Goal: Task Accomplishment & Management: Complete application form

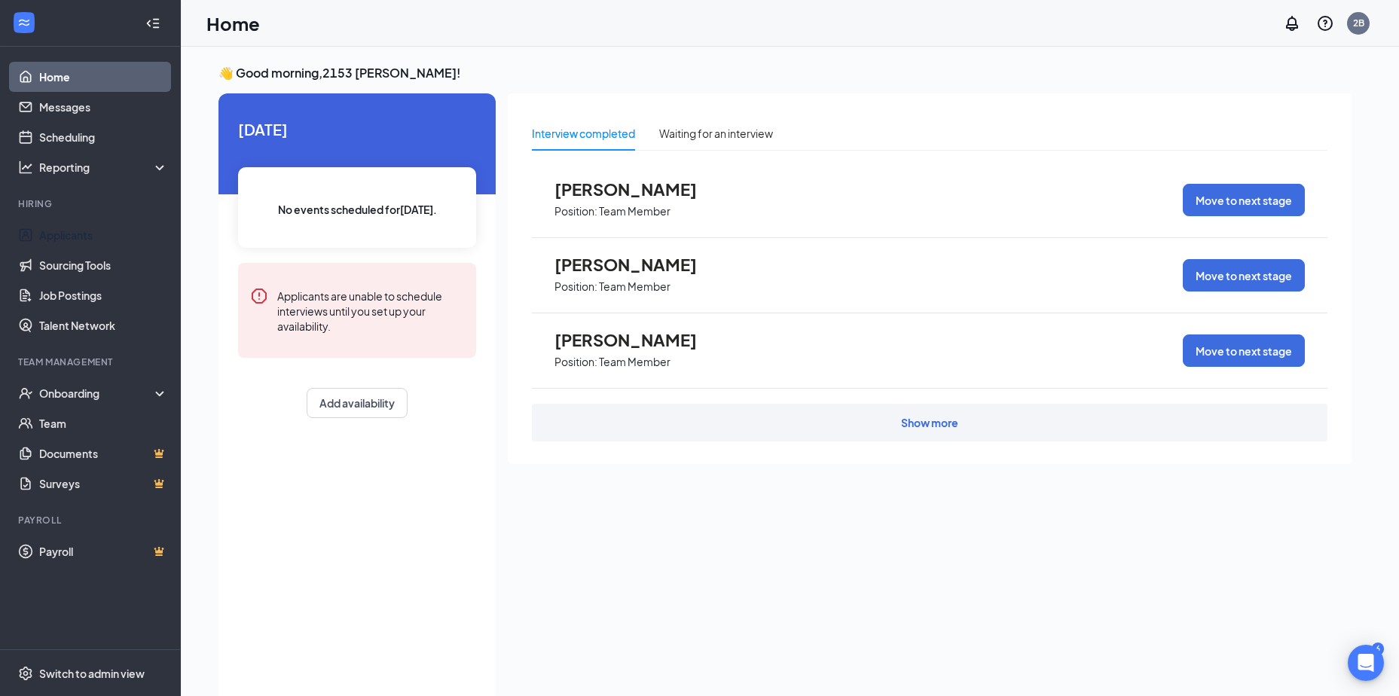
drag, startPoint x: 83, startPoint y: 238, endPoint x: 328, endPoint y: 226, distance: 245.1
click at [83, 238] on link "Applicants" at bounding box center [103, 235] width 129 height 30
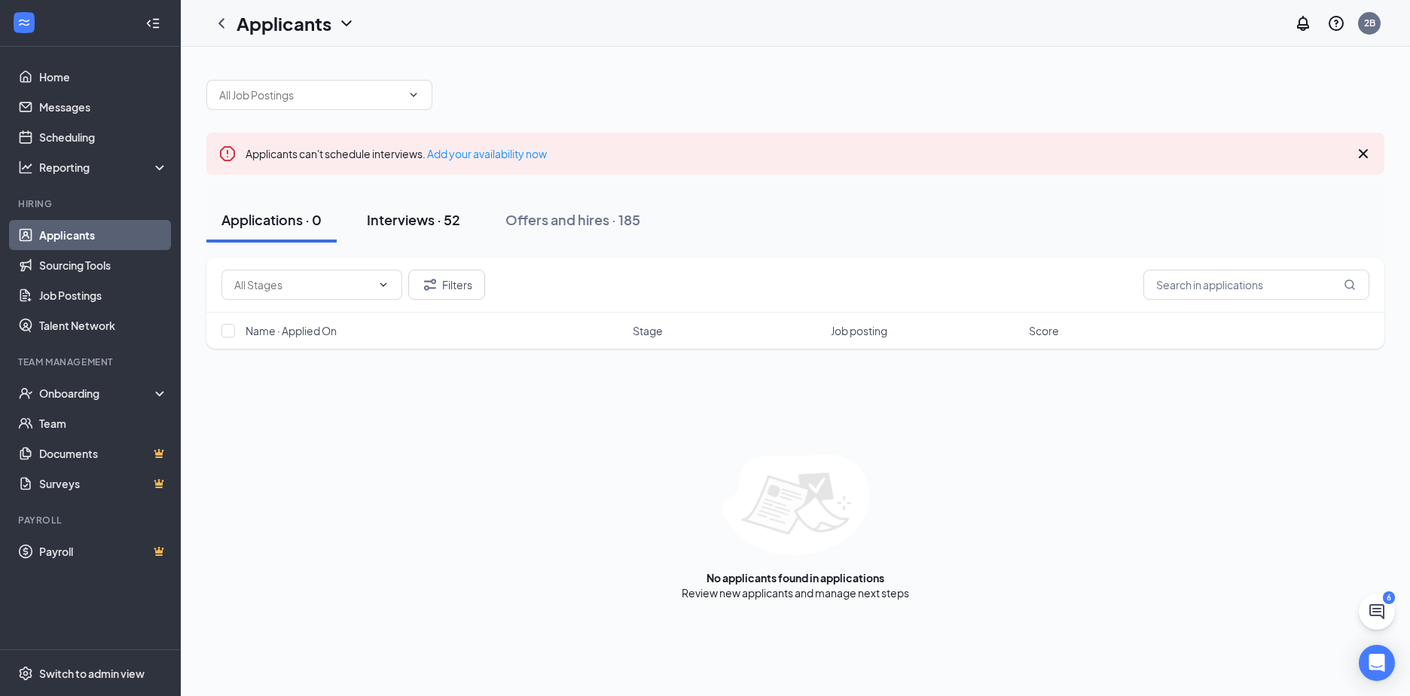
click at [409, 217] on div "Interviews · 52" at bounding box center [413, 219] width 93 height 19
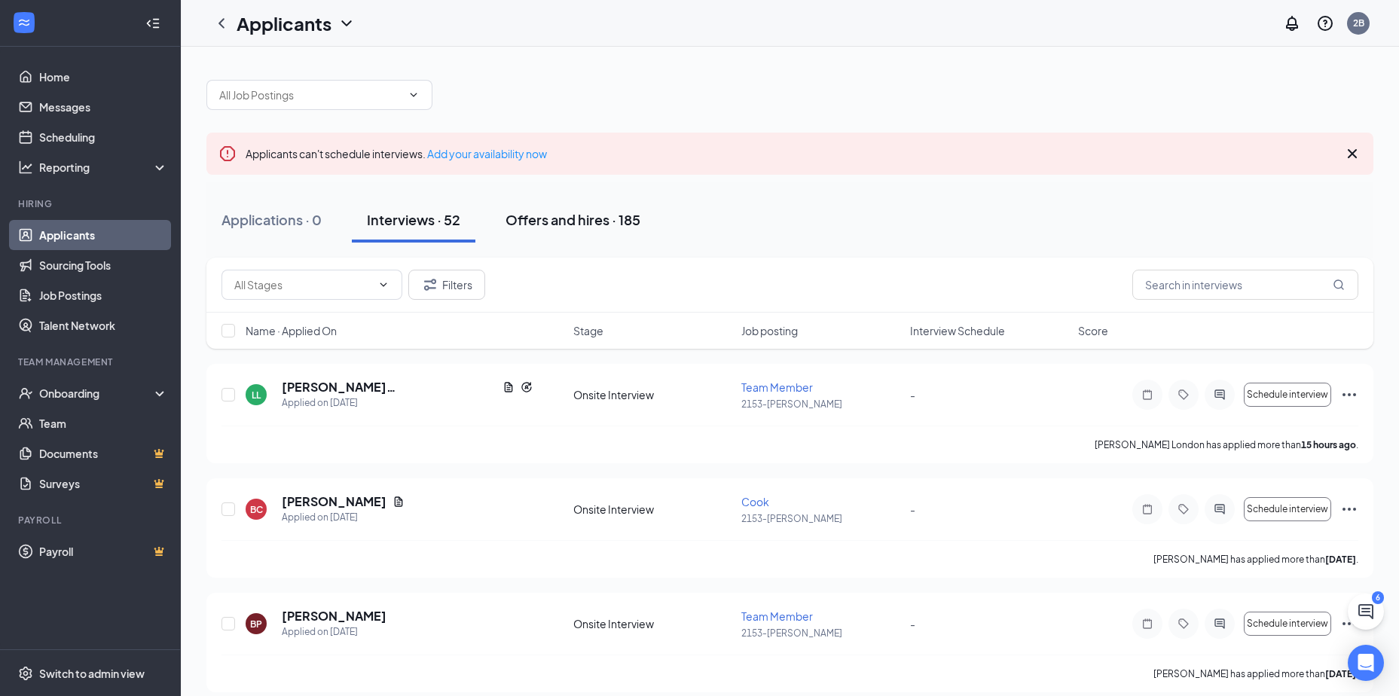
click at [588, 223] on div "Offers and hires · 185" at bounding box center [573, 219] width 135 height 19
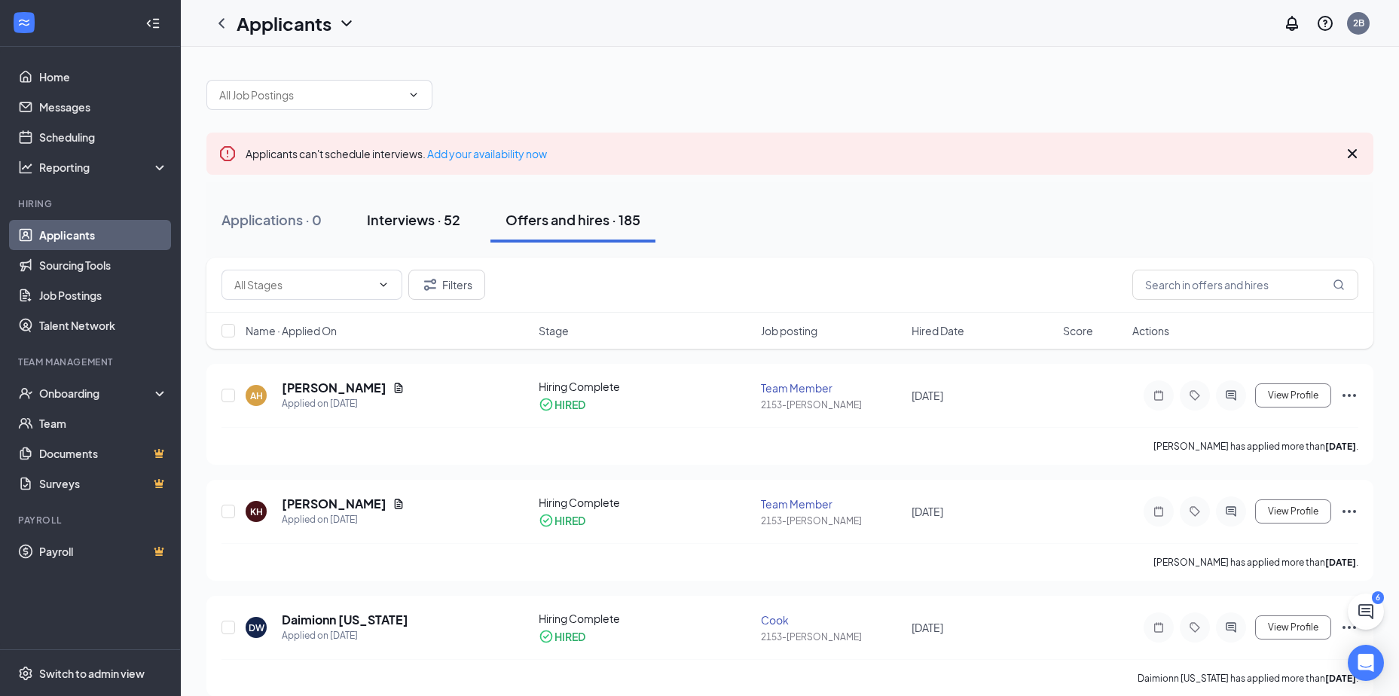
click at [414, 226] on div "Interviews · 52" at bounding box center [413, 219] width 93 height 19
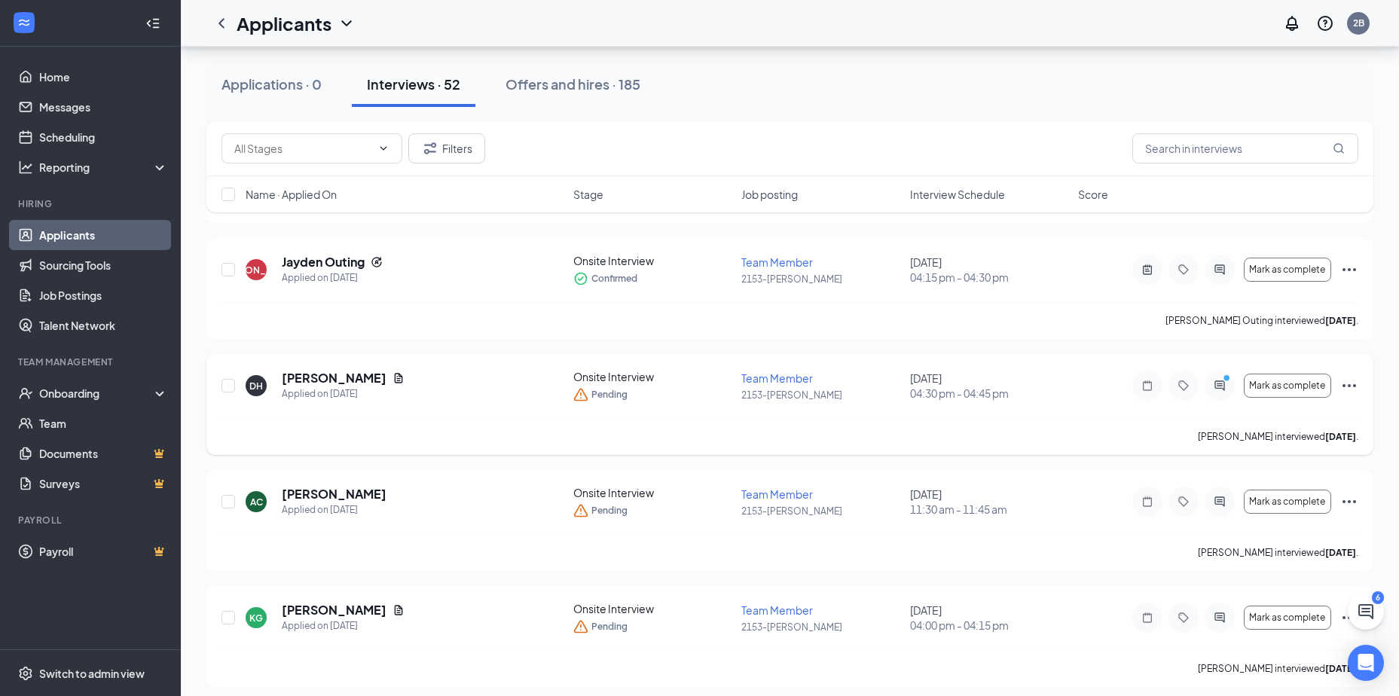
scroll to position [1130, 0]
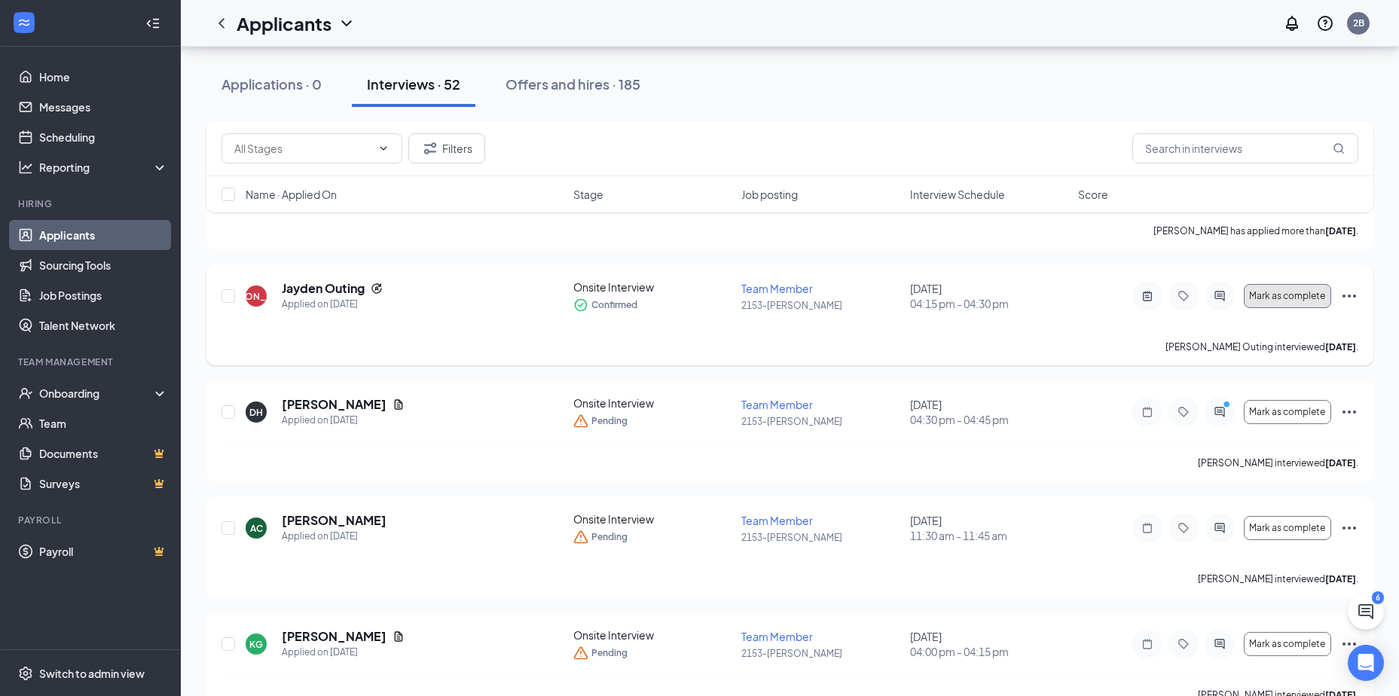
click at [1267, 296] on span "Mark as complete" at bounding box center [1287, 296] width 76 height 11
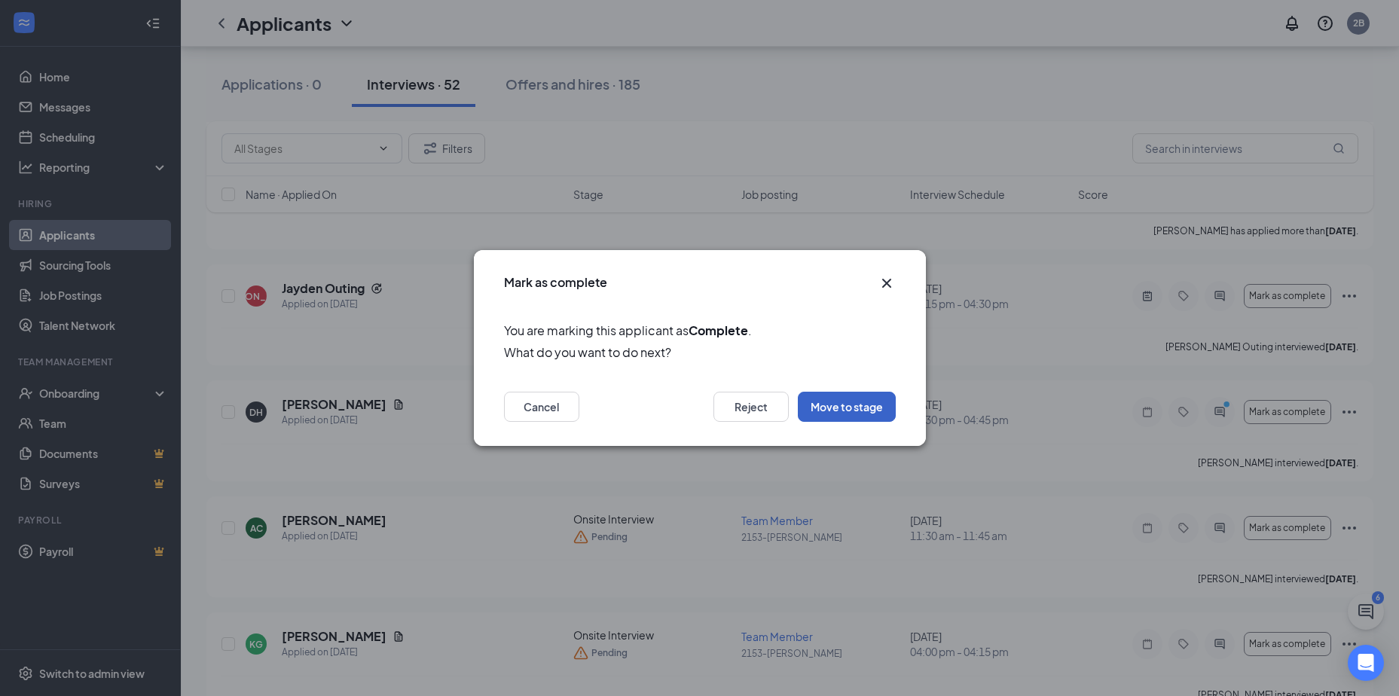
click at [856, 408] on button "Move to stage" at bounding box center [847, 407] width 98 height 30
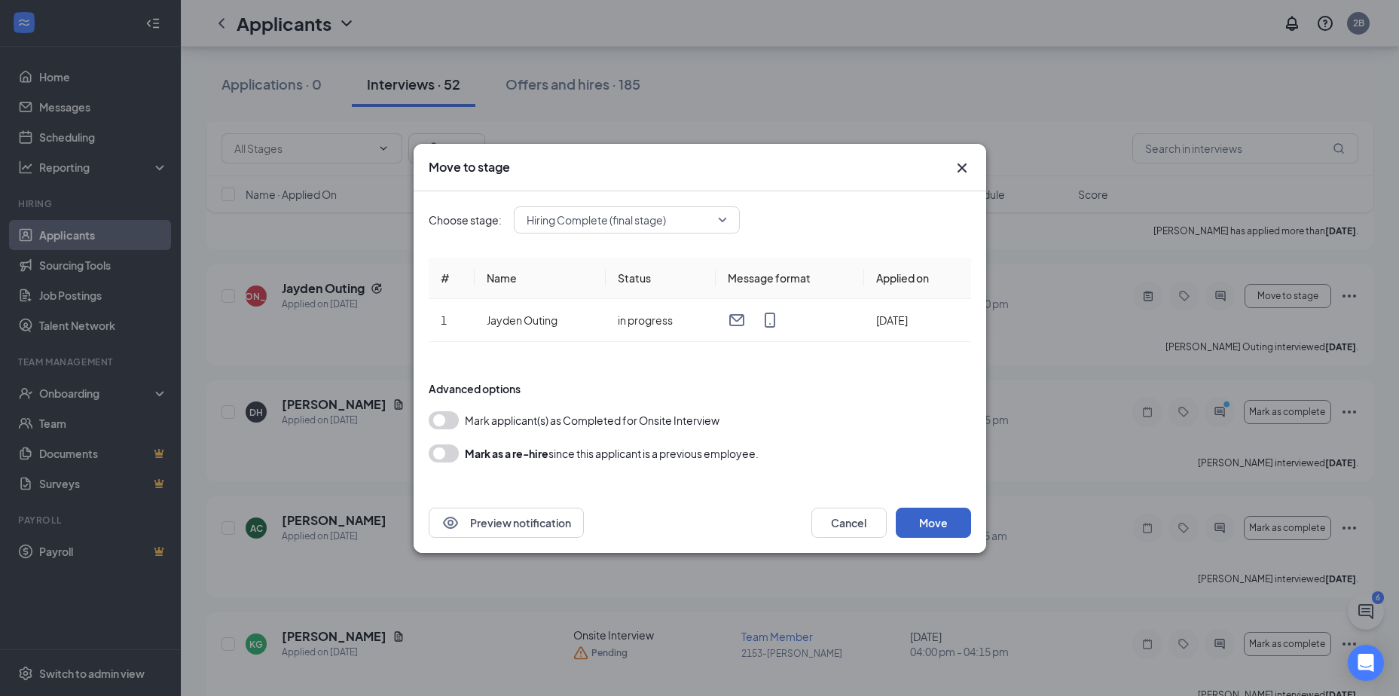
click at [946, 524] on button "Move" at bounding box center [933, 523] width 75 height 30
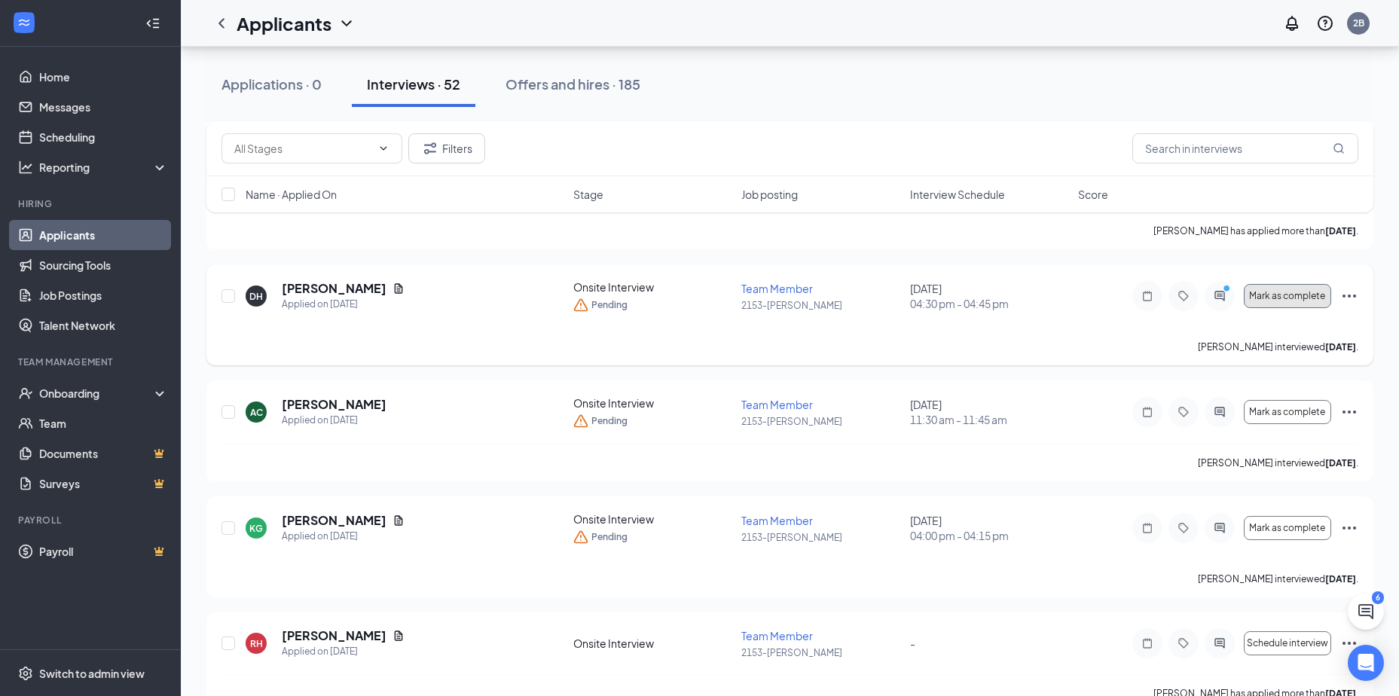
click at [1284, 291] on button "Mark as complete" at bounding box center [1287, 296] width 87 height 24
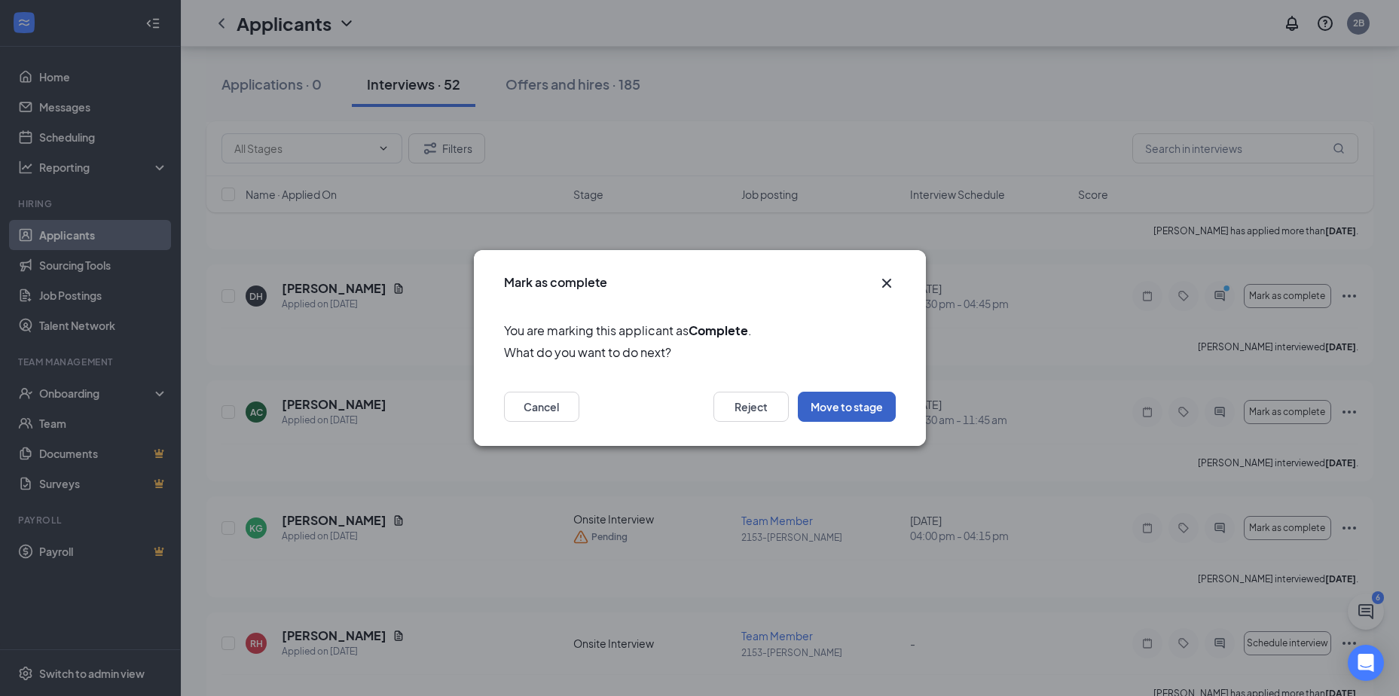
click at [842, 402] on button "Move to stage" at bounding box center [847, 407] width 98 height 30
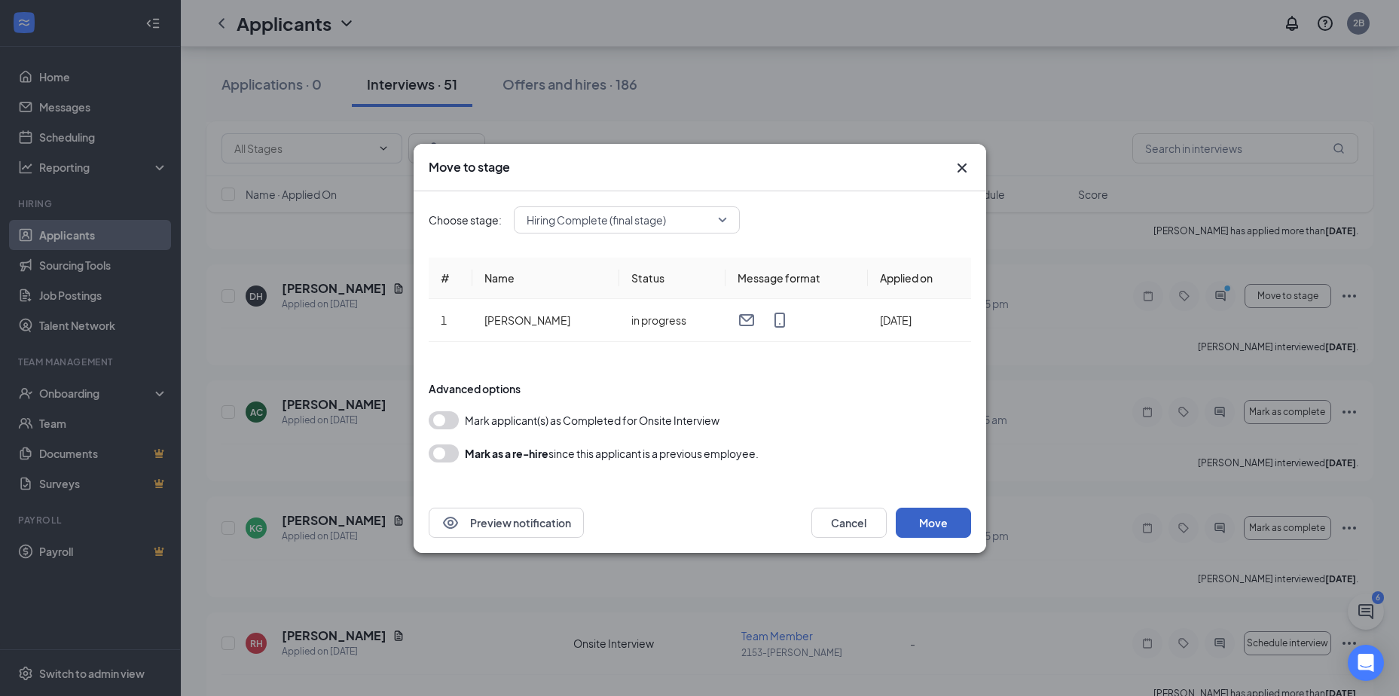
click at [941, 525] on button "Move" at bounding box center [933, 523] width 75 height 30
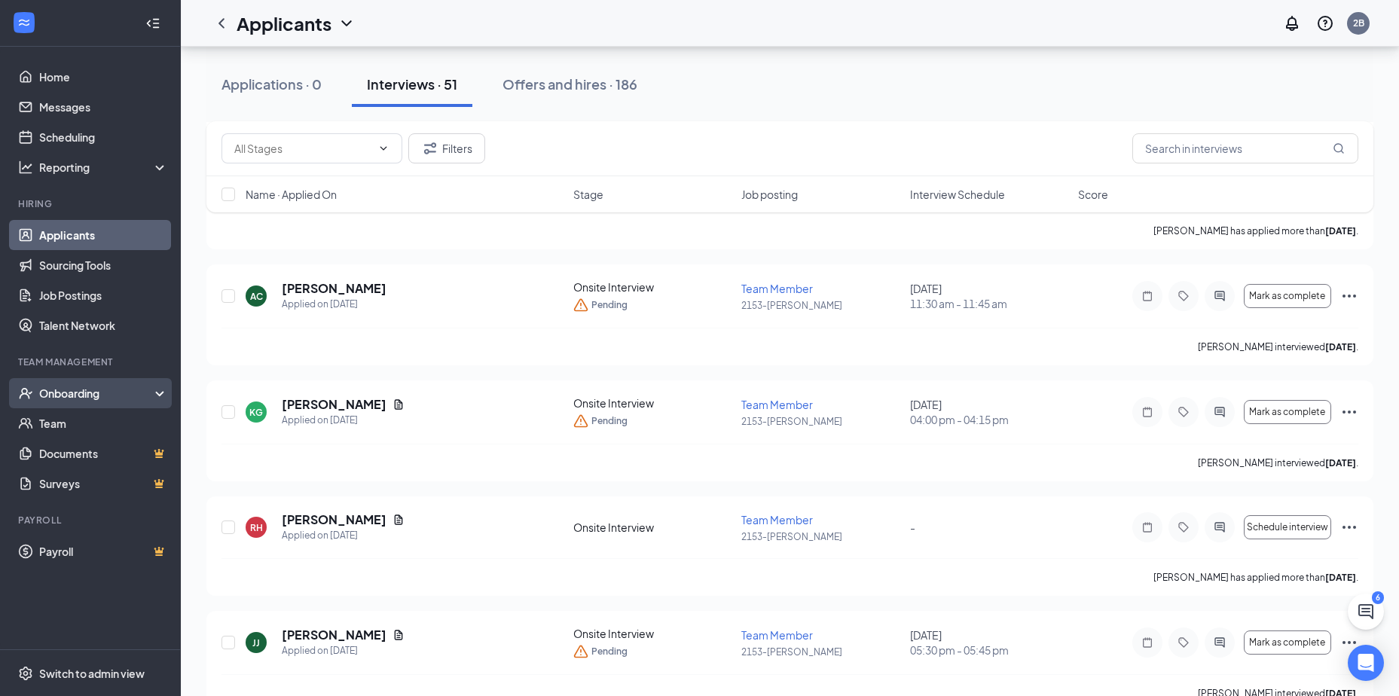
click at [64, 393] on div "Onboarding" at bounding box center [97, 393] width 116 height 15
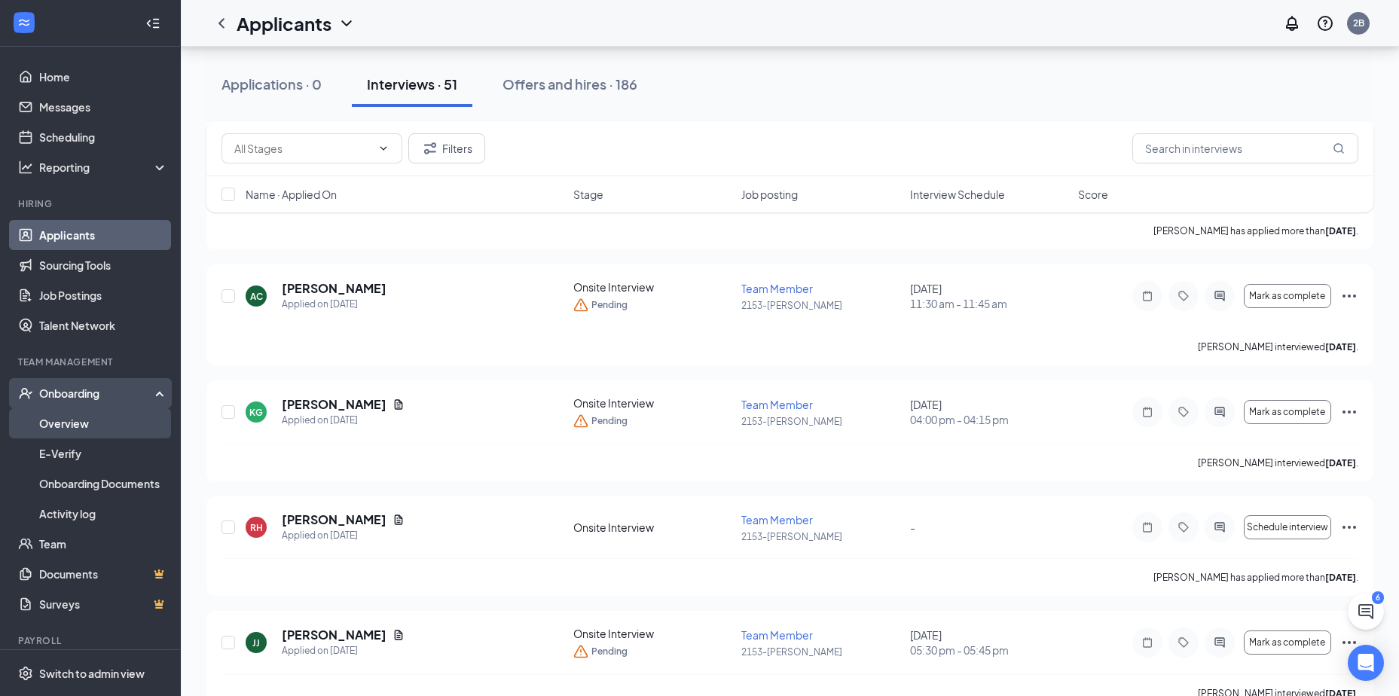
click at [63, 418] on link "Overview" at bounding box center [103, 423] width 129 height 30
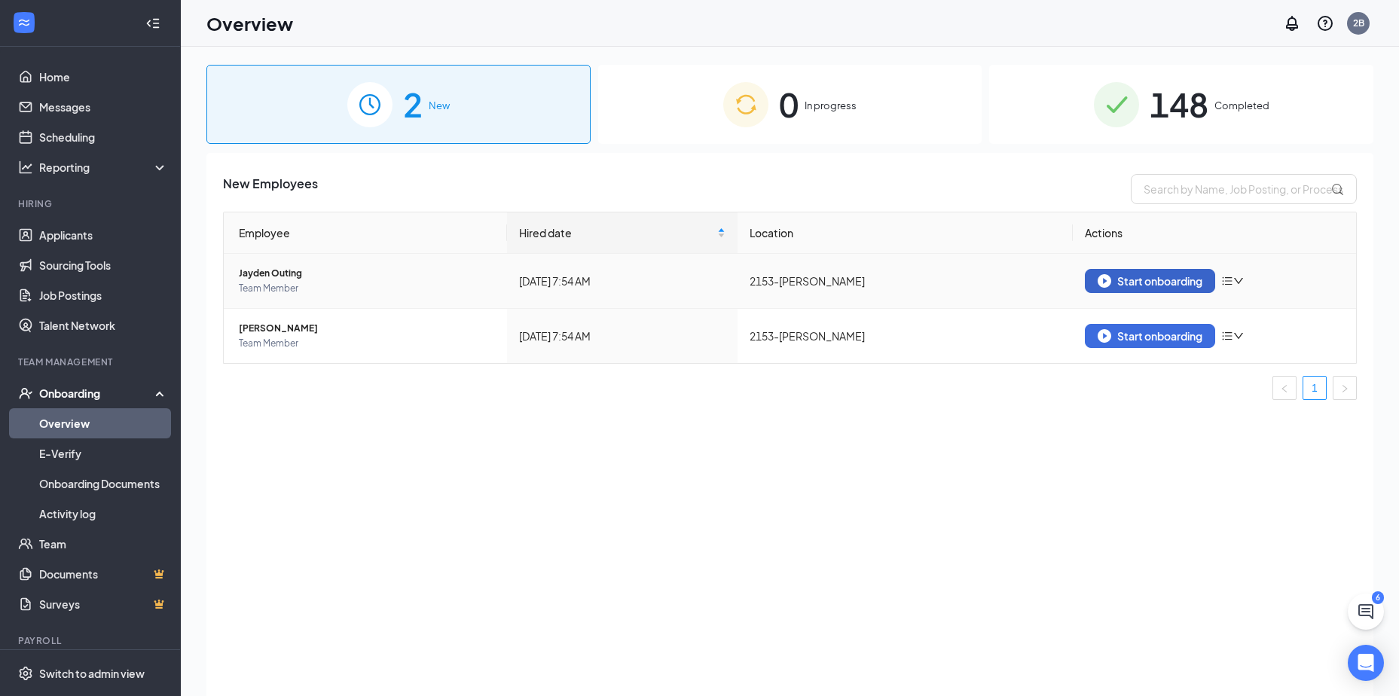
click at [1141, 280] on div "Start onboarding" at bounding box center [1150, 281] width 105 height 14
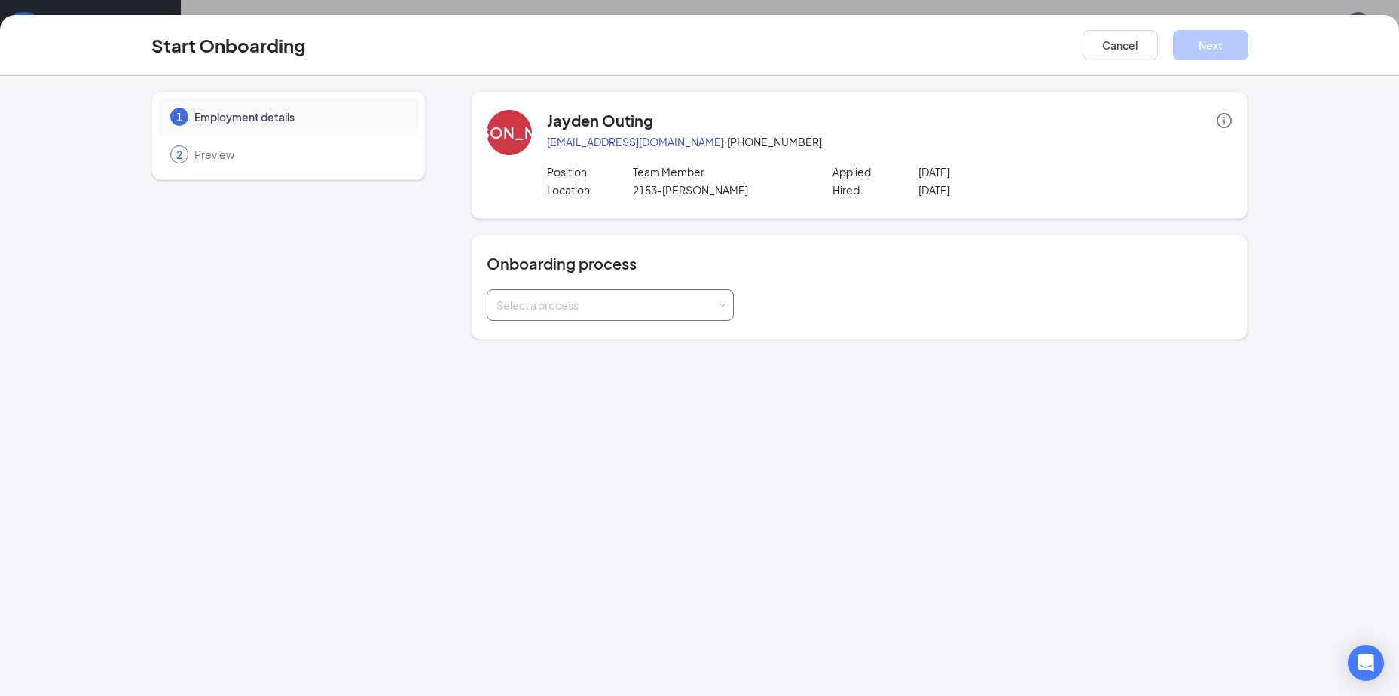
click at [671, 307] on div "Select a process" at bounding box center [606, 305] width 221 height 15
click at [617, 359] on span "[US_STATE] Resident Hiring Profile" at bounding box center [576, 364] width 166 height 14
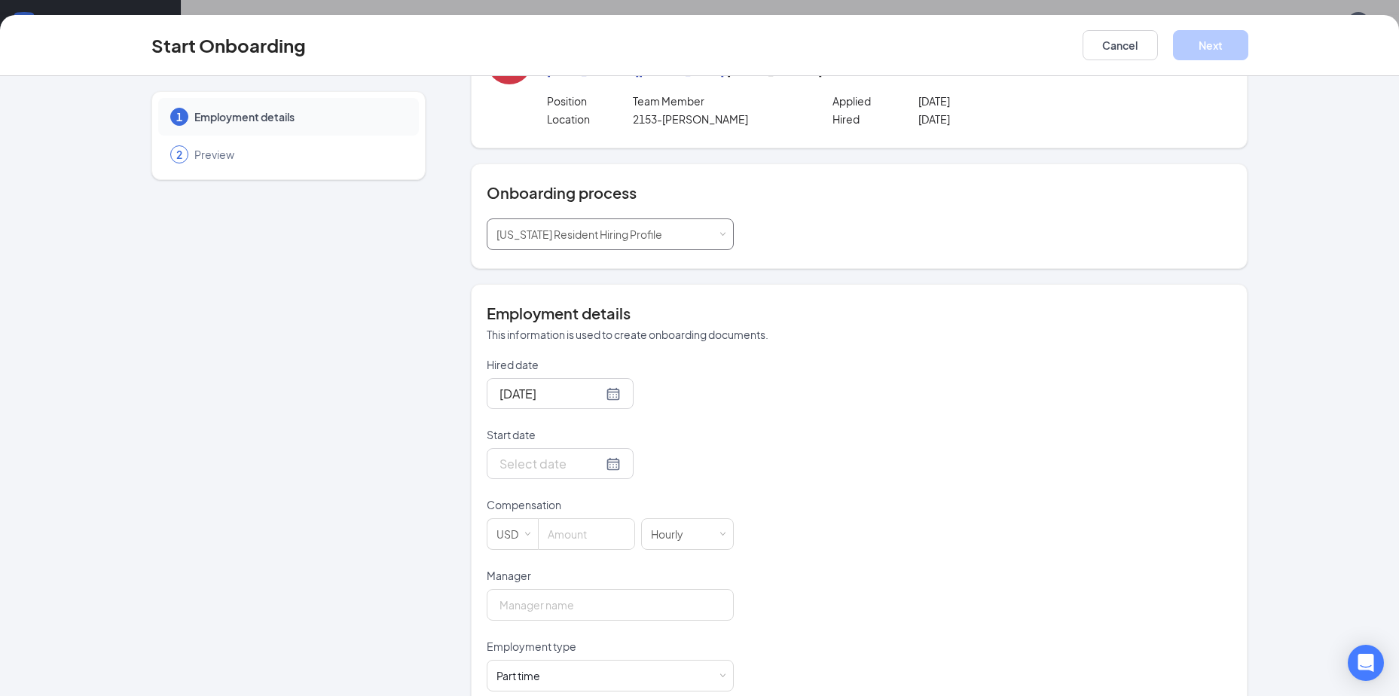
scroll to position [151, 0]
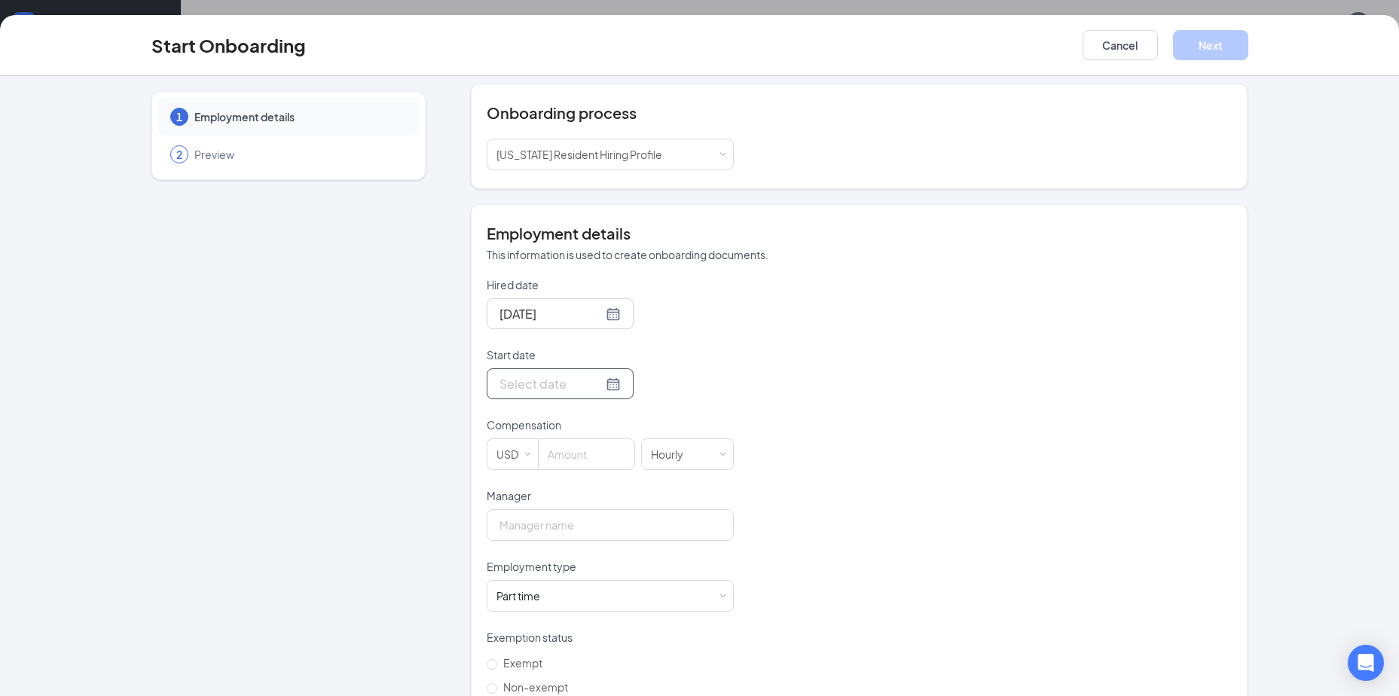
click at [590, 387] on div at bounding box center [559, 383] width 121 height 19
type input "[DATE]"
drag, startPoint x: 644, startPoint y: 561, endPoint x: 645, endPoint y: 536, distance: 24.9
click at [645, 555] on div "29" at bounding box center [645, 563] width 18 height 18
type input "[DATE]"
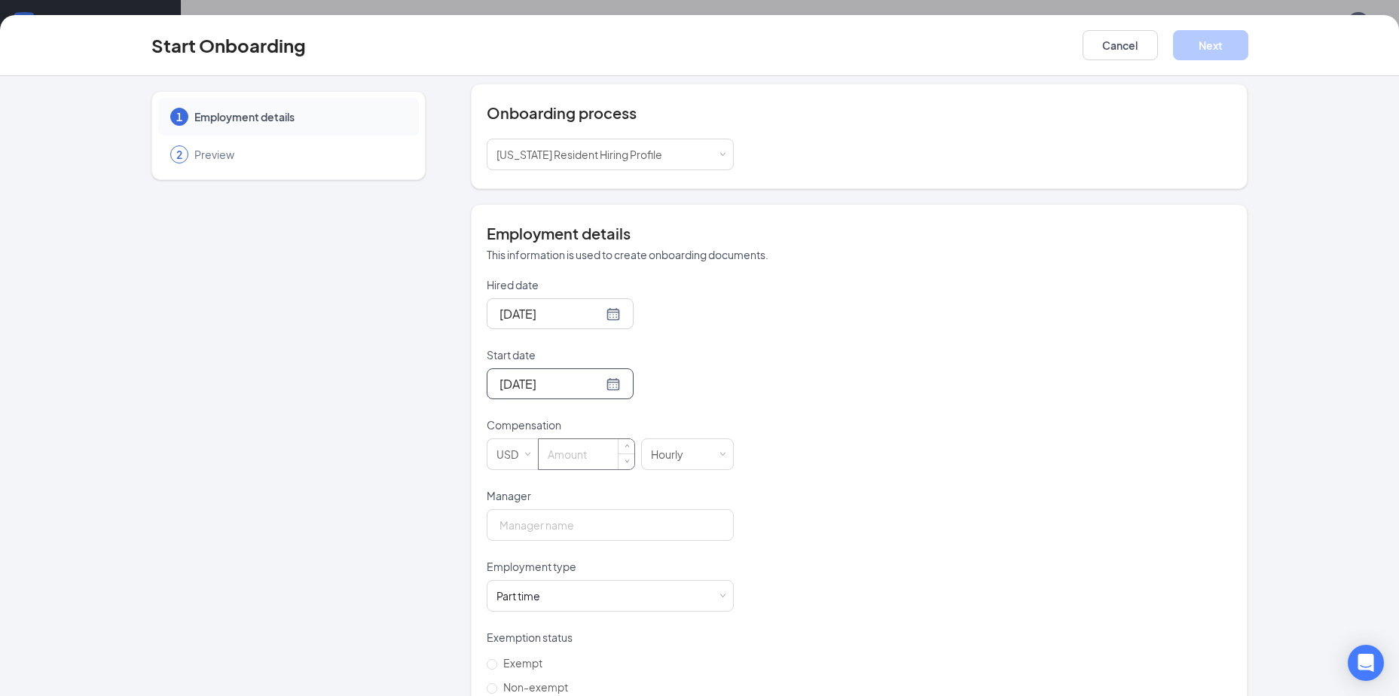
click at [564, 460] on input at bounding box center [587, 454] width 96 height 30
type input "15"
click at [624, 539] on input "Manager" at bounding box center [610, 525] width 247 height 32
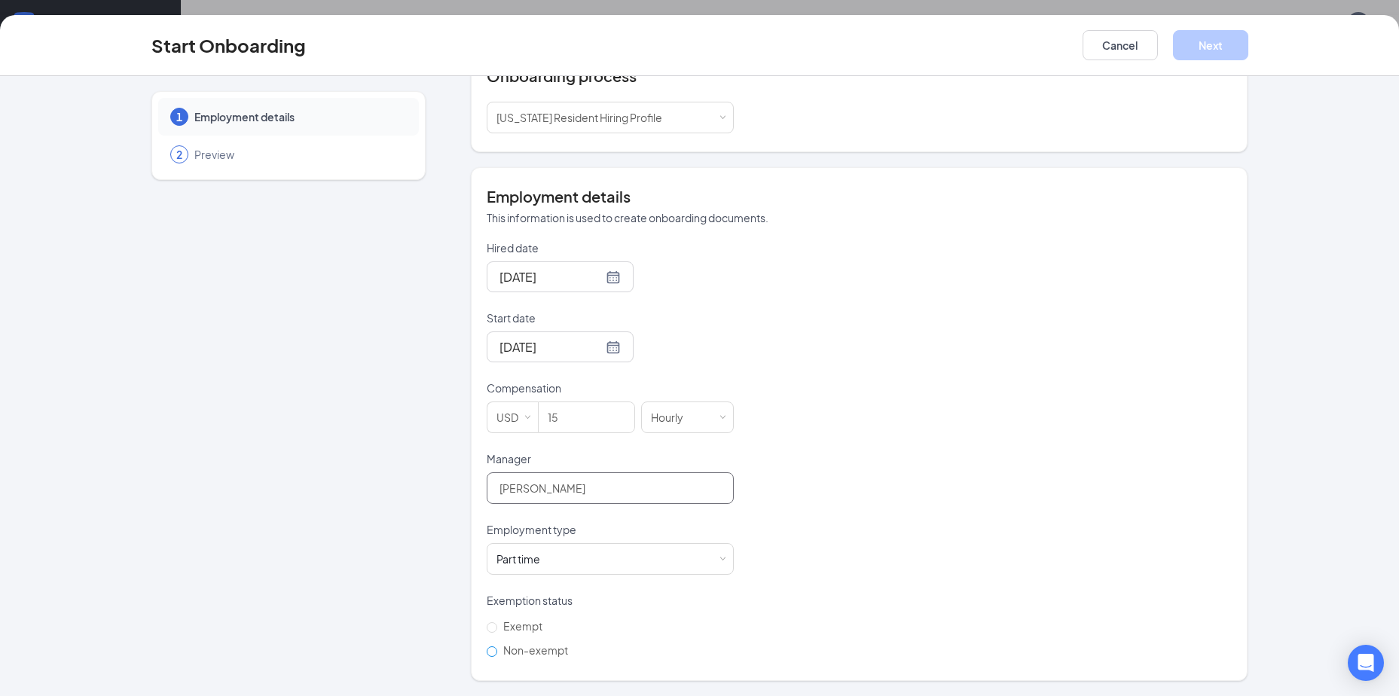
type input "[PERSON_NAME]"
click at [488, 649] on input "Non-exempt" at bounding box center [492, 651] width 11 height 11
radio input "true"
click at [1220, 38] on button "Next" at bounding box center [1210, 45] width 75 height 30
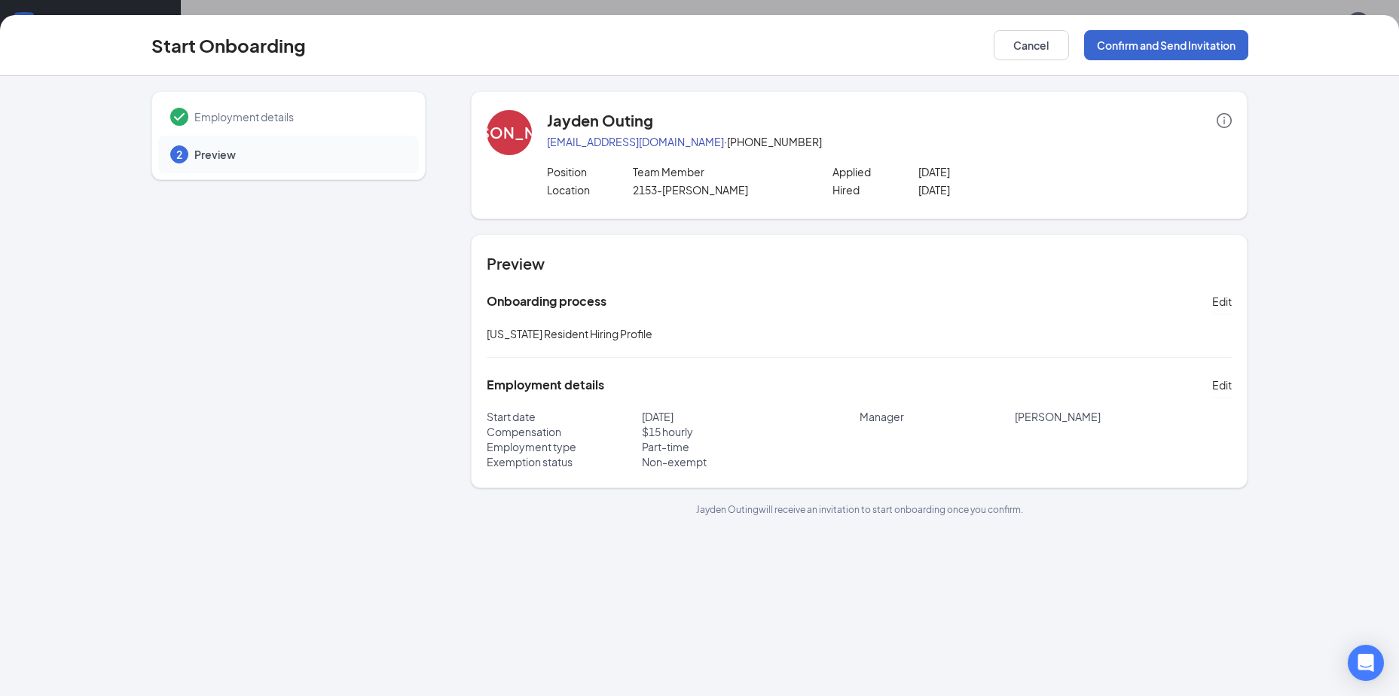
scroll to position [0, 0]
click at [1183, 38] on button "Confirm and Send Invitation" at bounding box center [1166, 45] width 164 height 30
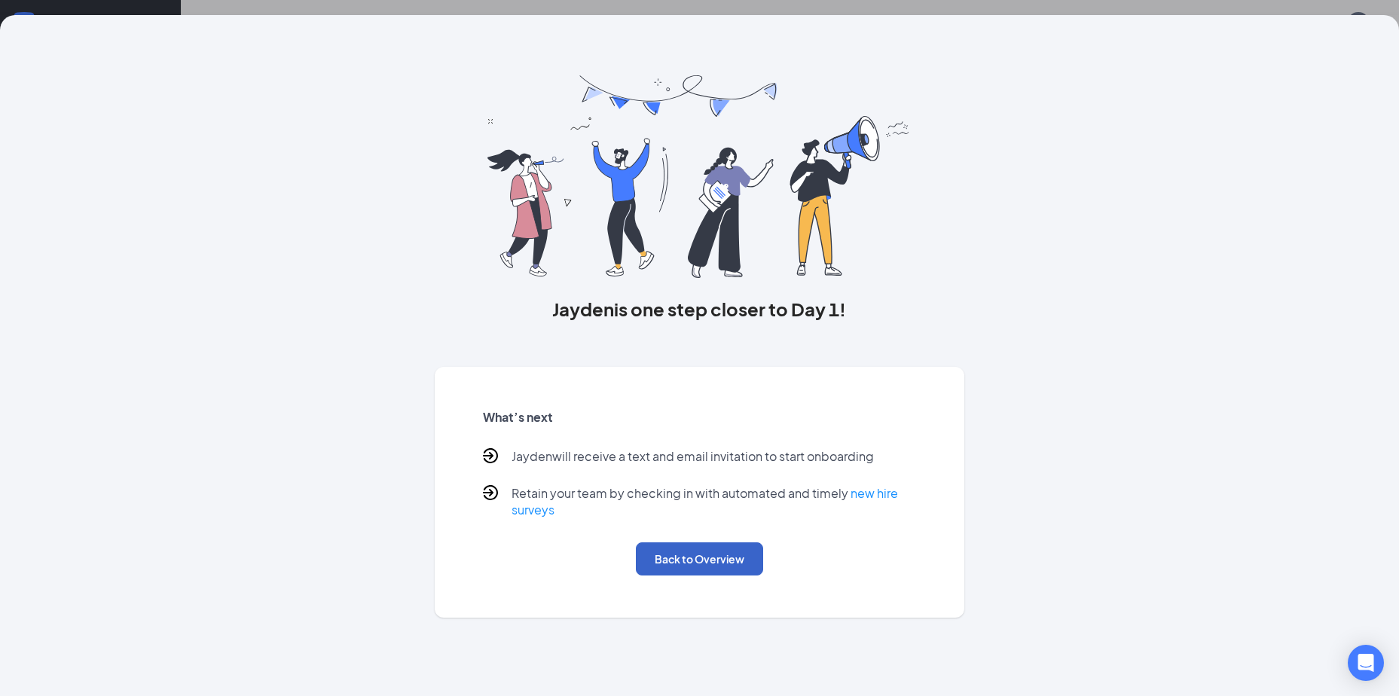
click at [727, 554] on button "Back to Overview" at bounding box center [699, 558] width 127 height 33
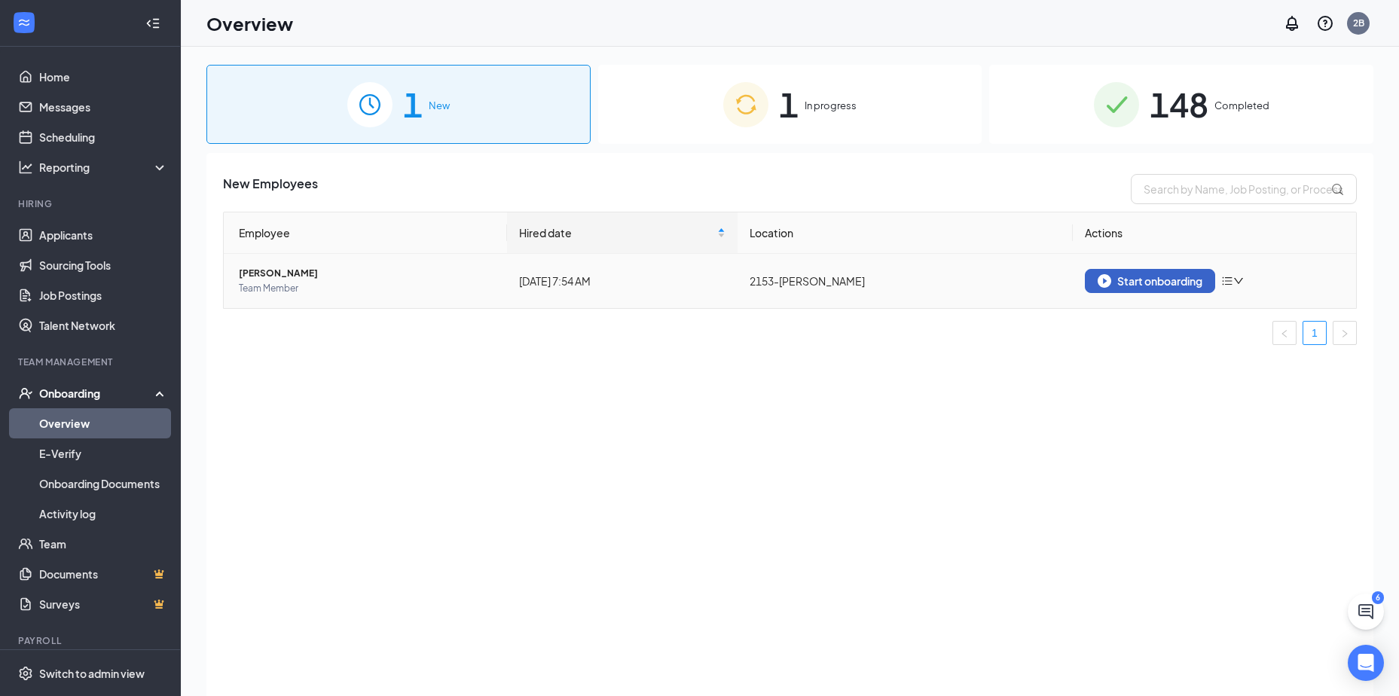
click at [1153, 276] on div "Start onboarding" at bounding box center [1150, 281] width 105 height 14
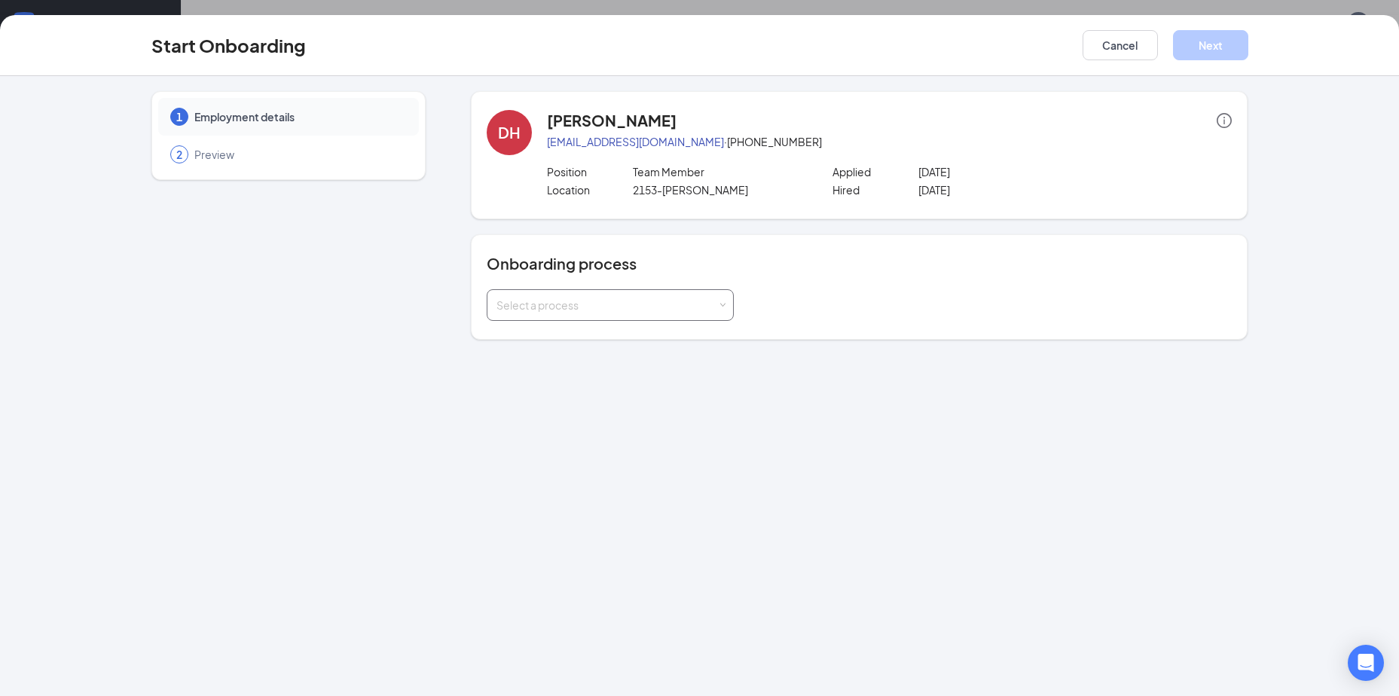
click at [703, 308] on div "Select a process" at bounding box center [606, 305] width 221 height 15
click at [634, 365] on span "[US_STATE] Resident Hiring Profile" at bounding box center [576, 364] width 166 height 14
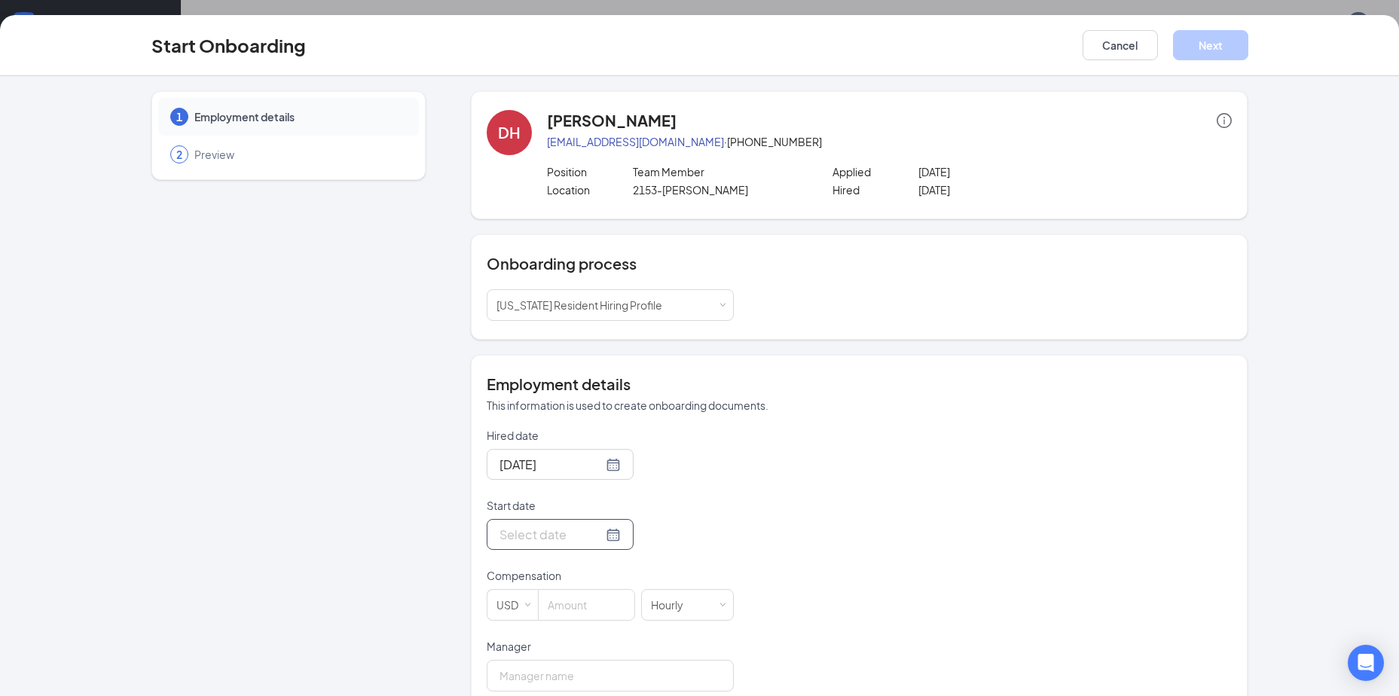
click at [539, 531] on input "Start date" at bounding box center [550, 534] width 103 height 19
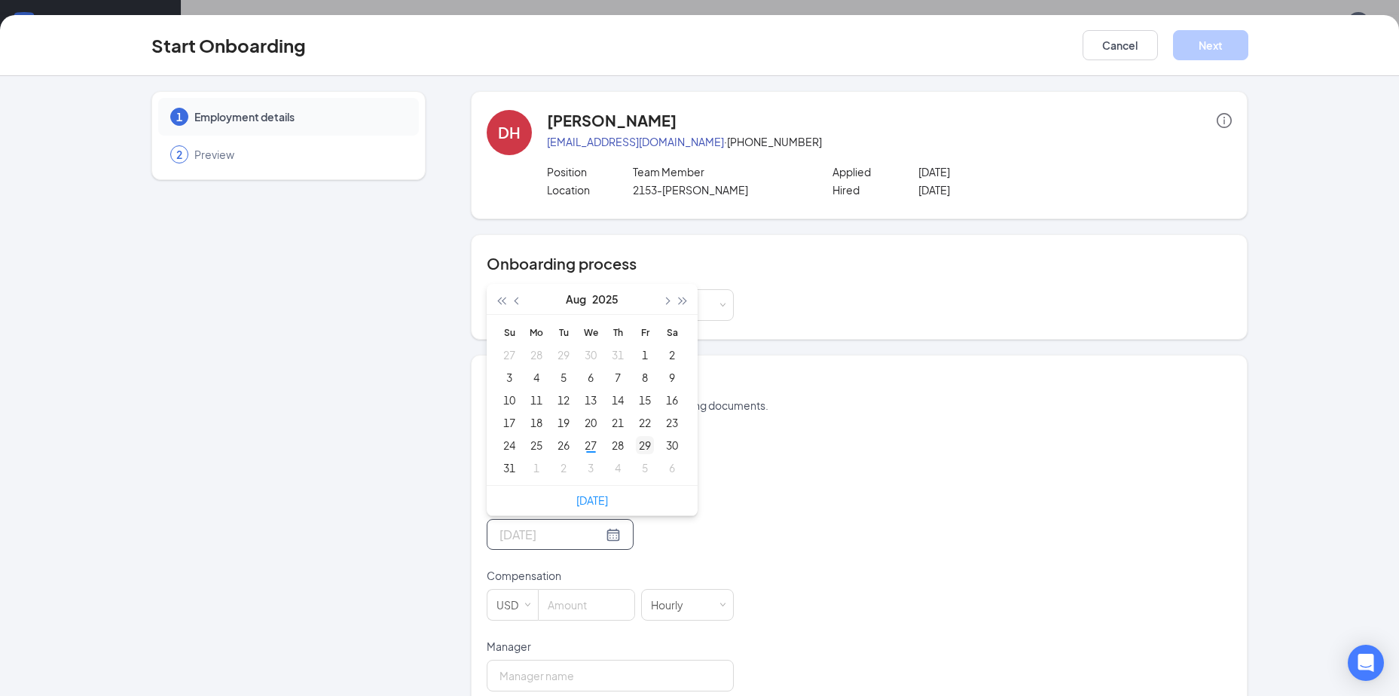
type input "[DATE]"
click at [636, 449] on div "29" at bounding box center [645, 445] width 18 height 18
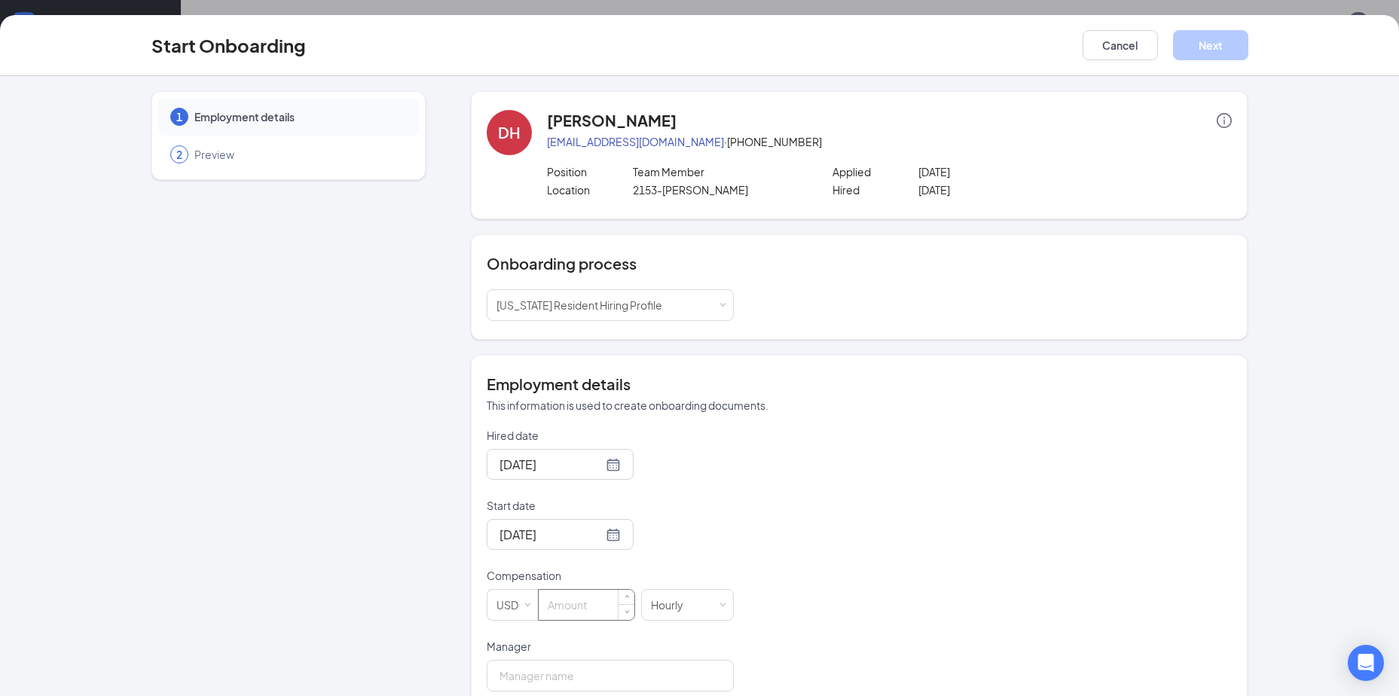
click at [553, 600] on input at bounding box center [587, 605] width 96 height 30
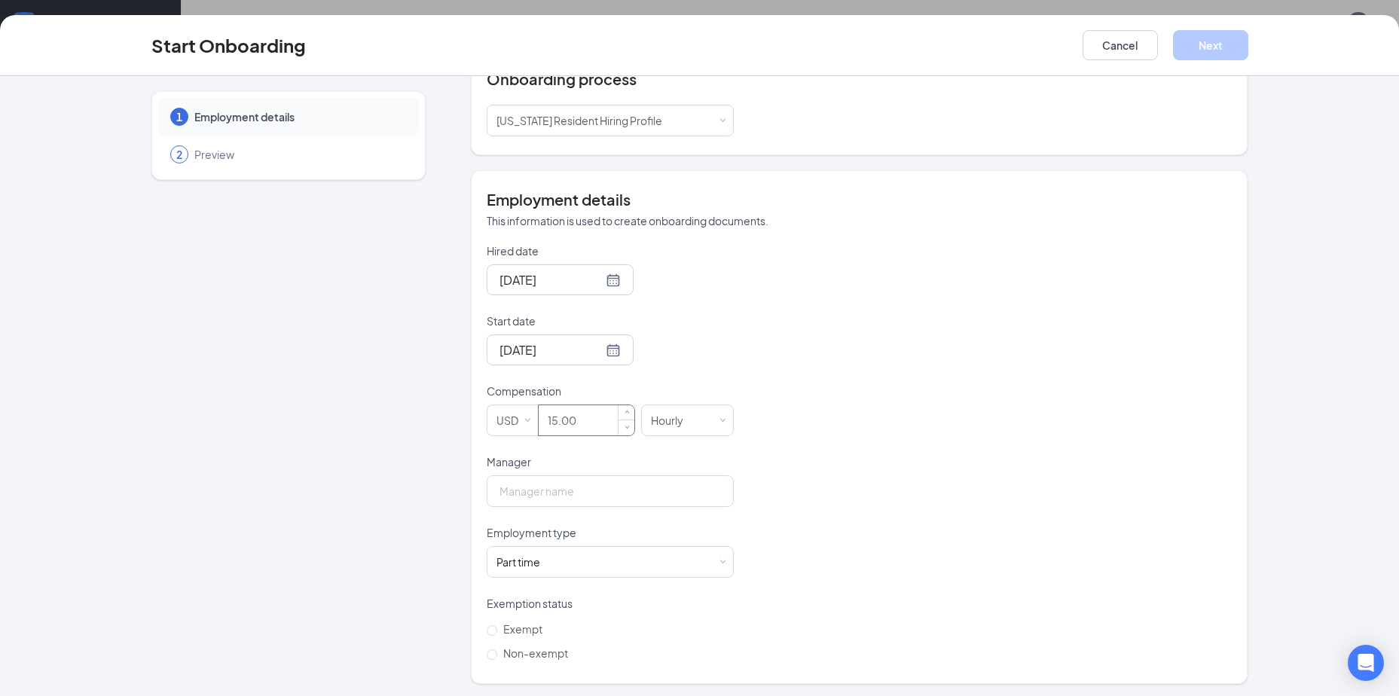
scroll to position [188, 0]
type input "15"
drag, startPoint x: 581, startPoint y: 476, endPoint x: 580, endPoint y: 490, distance: 13.6
click at [580, 484] on input "Manager" at bounding box center [610, 488] width 247 height 32
type input "[PERSON_NAME]"
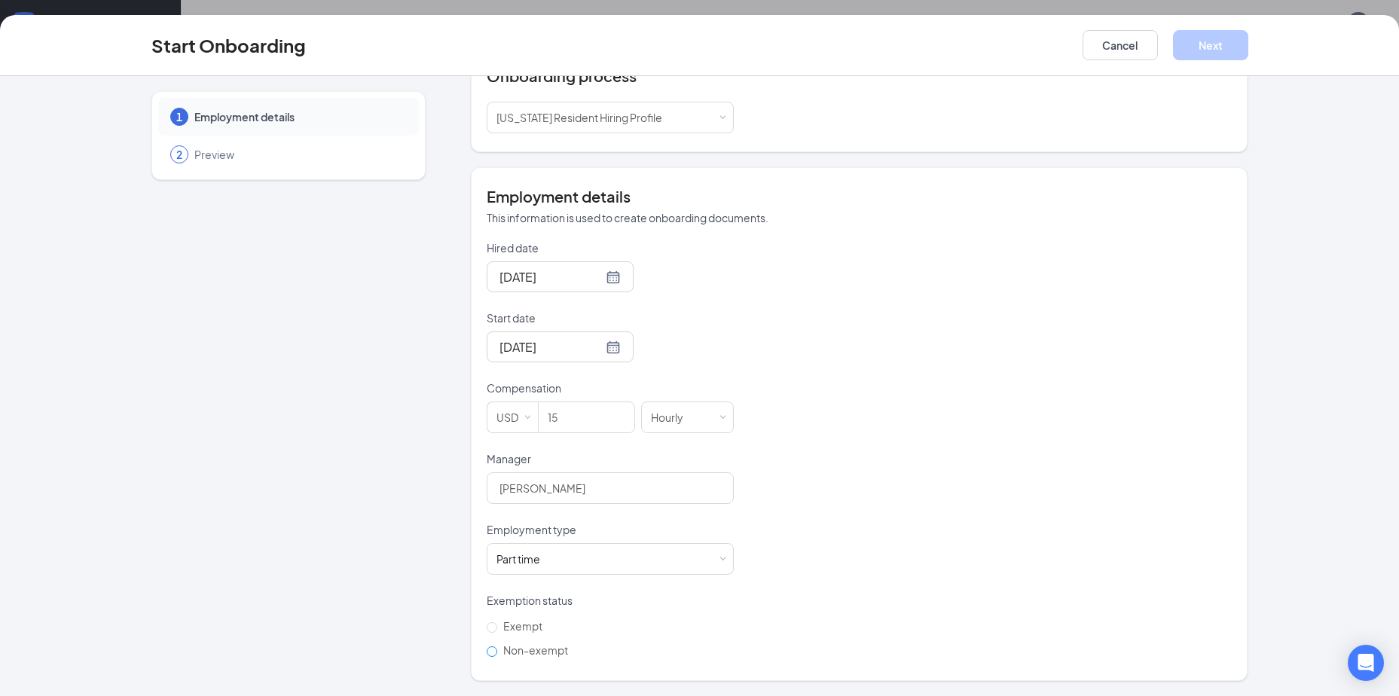
drag, startPoint x: 485, startPoint y: 649, endPoint x: 575, endPoint y: 612, distance: 97.0
click at [487, 646] on input "Non-exempt" at bounding box center [492, 651] width 11 height 11
radio input "true"
click at [1199, 57] on button "Next" at bounding box center [1210, 45] width 75 height 30
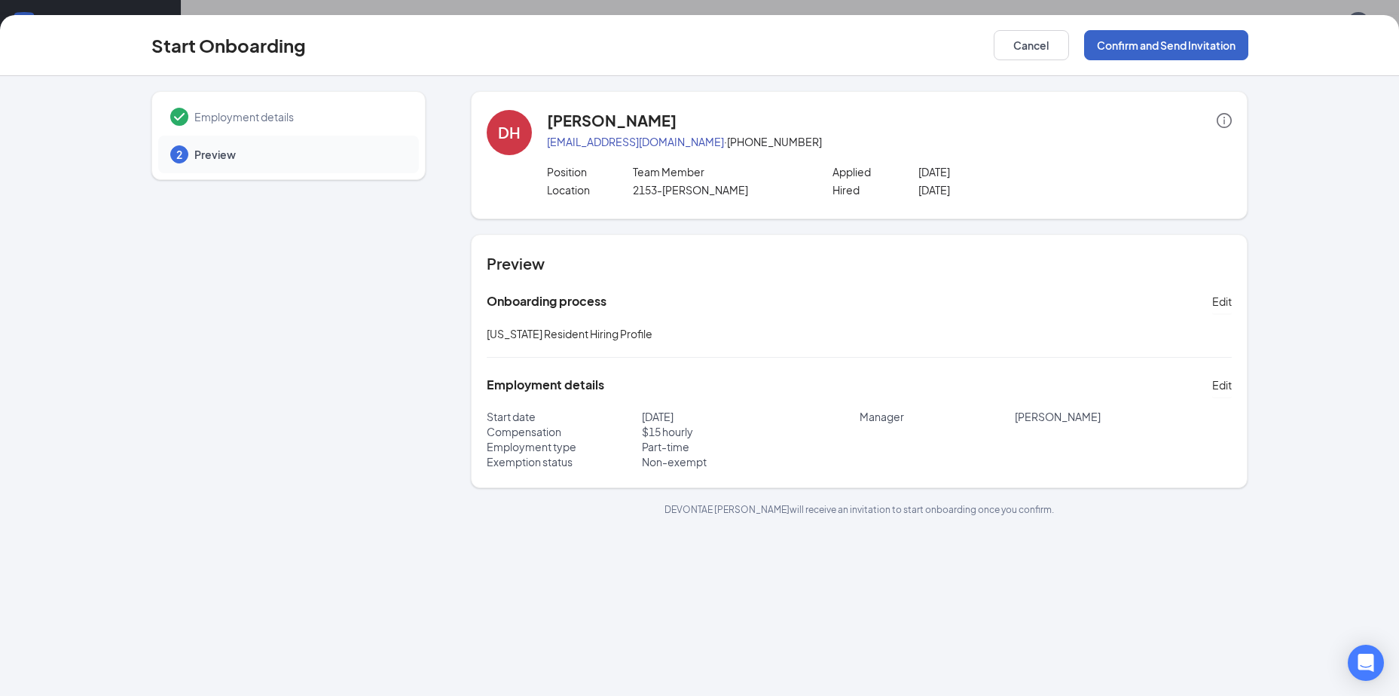
click at [1172, 50] on button "Confirm and Send Invitation" at bounding box center [1166, 45] width 164 height 30
